Goal: Transaction & Acquisition: Purchase product/service

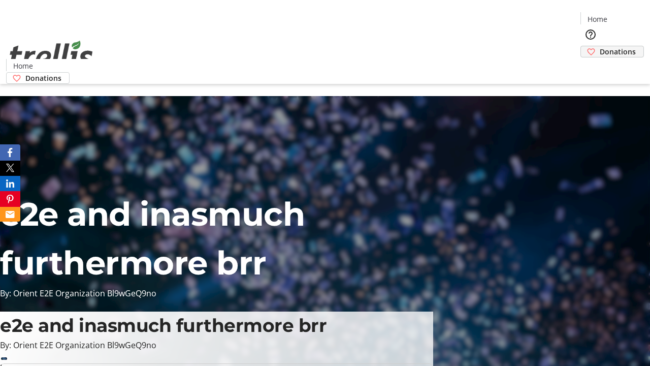
click at [600, 46] on span "Donations" at bounding box center [618, 51] width 36 height 11
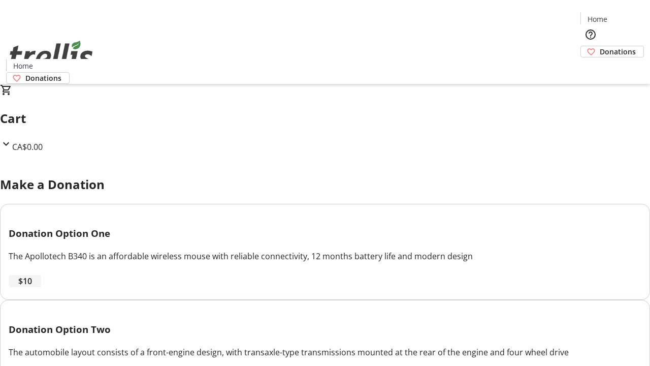
click at [32, 287] on span "$10" at bounding box center [25, 281] width 14 height 12
